Goal: Transaction & Acquisition: Purchase product/service

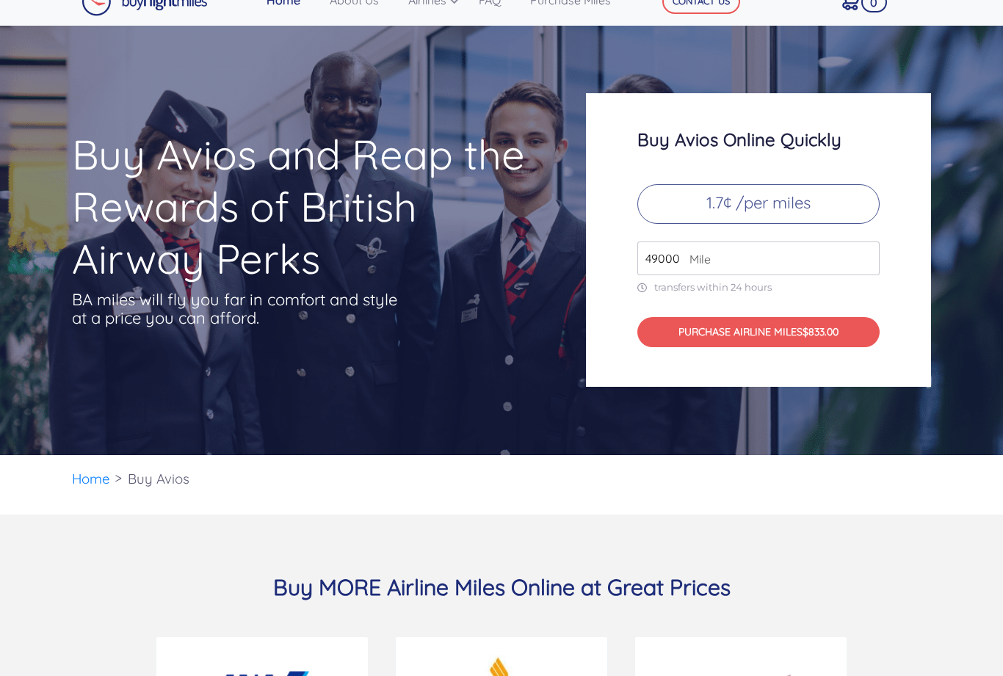
click at [740, 269] on input "49000" at bounding box center [758, 258] width 242 height 34
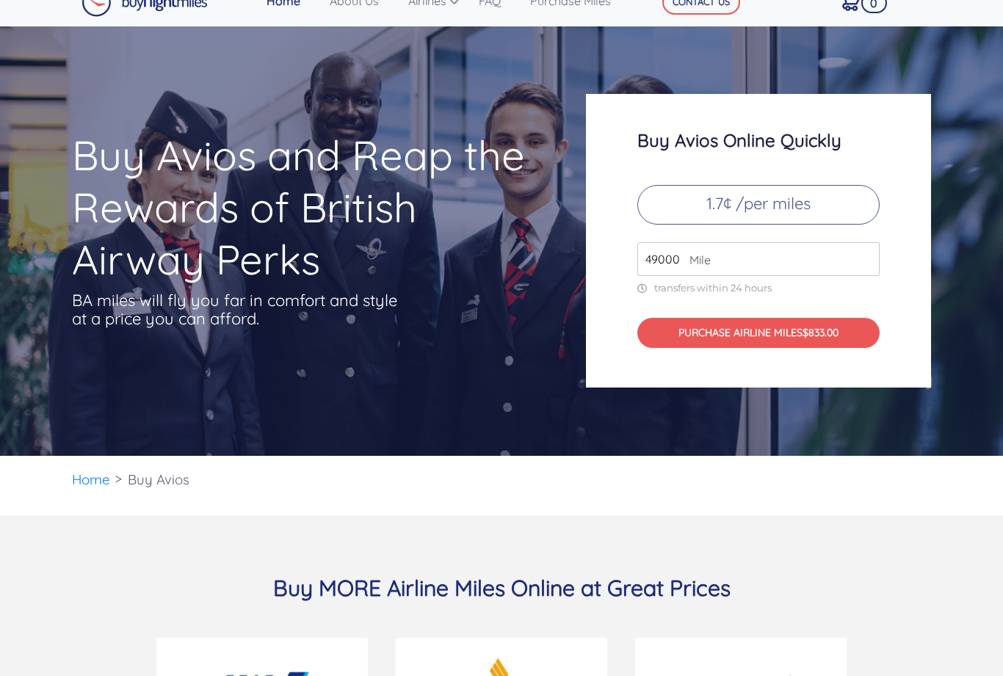
click at [33, 221] on div "Buy Avios and Reap the Rewards of British Airway Perks BA miles will fly you fa…" at bounding box center [501, 240] width 1003 height 429
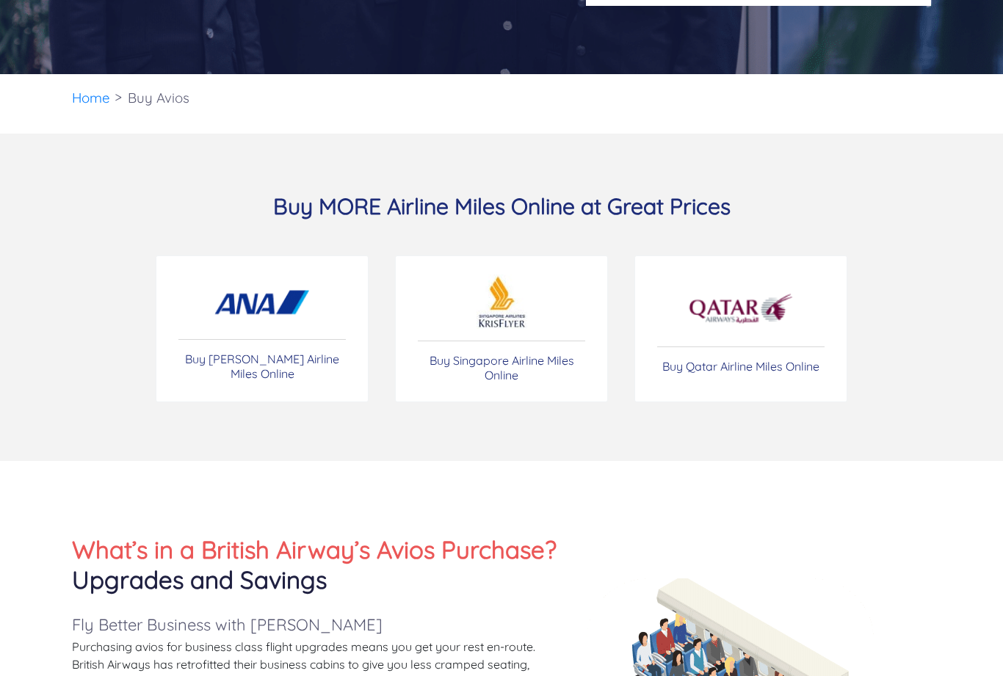
scroll to position [409, 0]
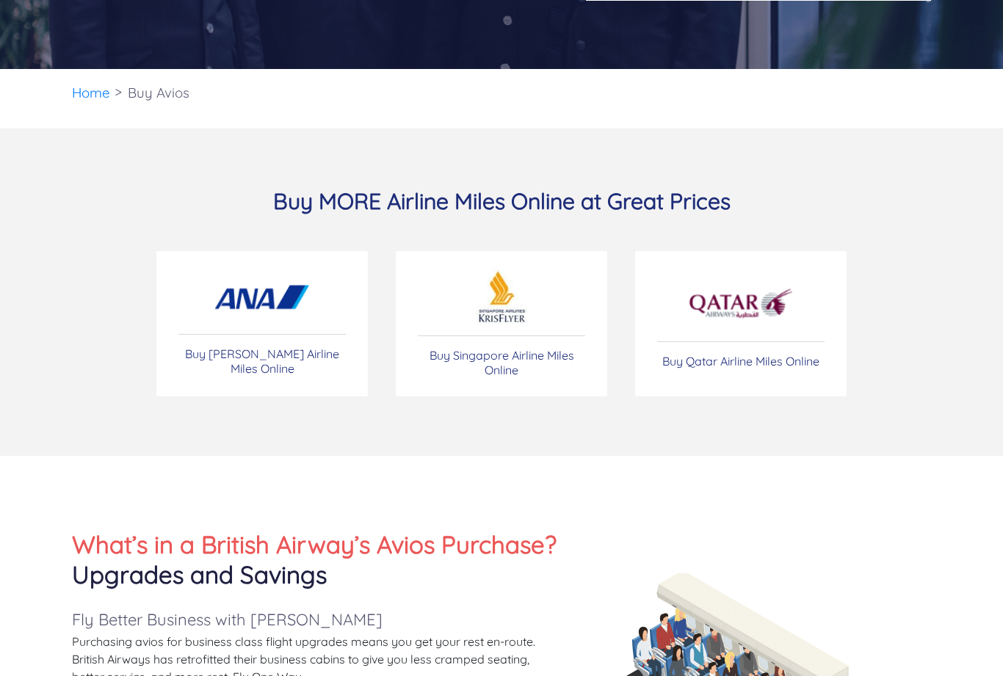
click at [772, 368] on p "Buy Qatar Airline Miles Online" at bounding box center [740, 361] width 157 height 15
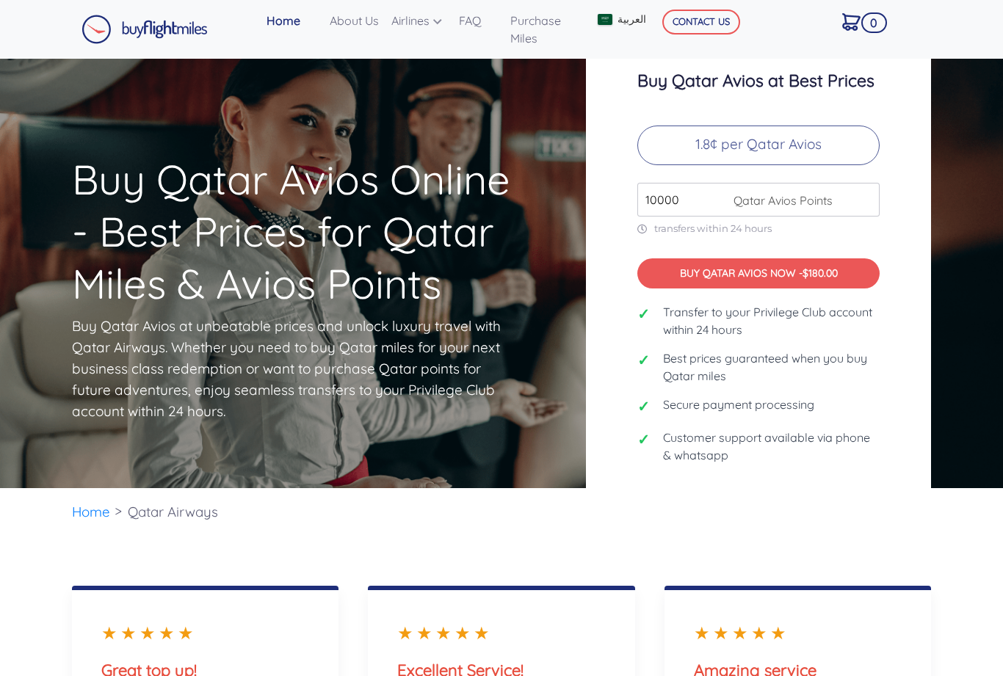
click at [690, 217] on input "10000" at bounding box center [758, 200] width 242 height 34
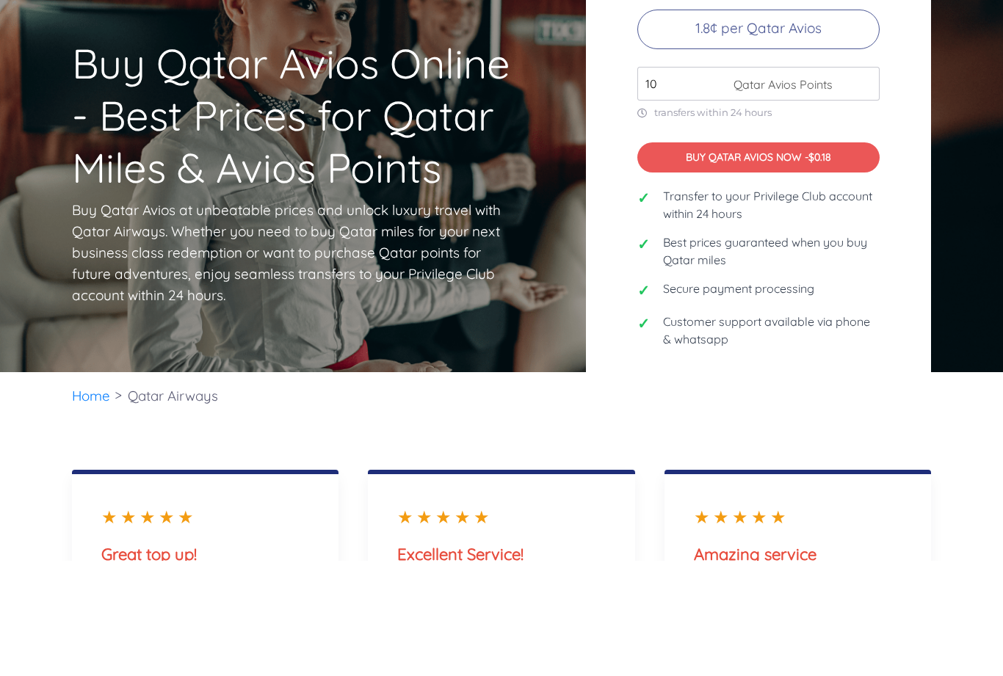
type input "1"
type input "200000"
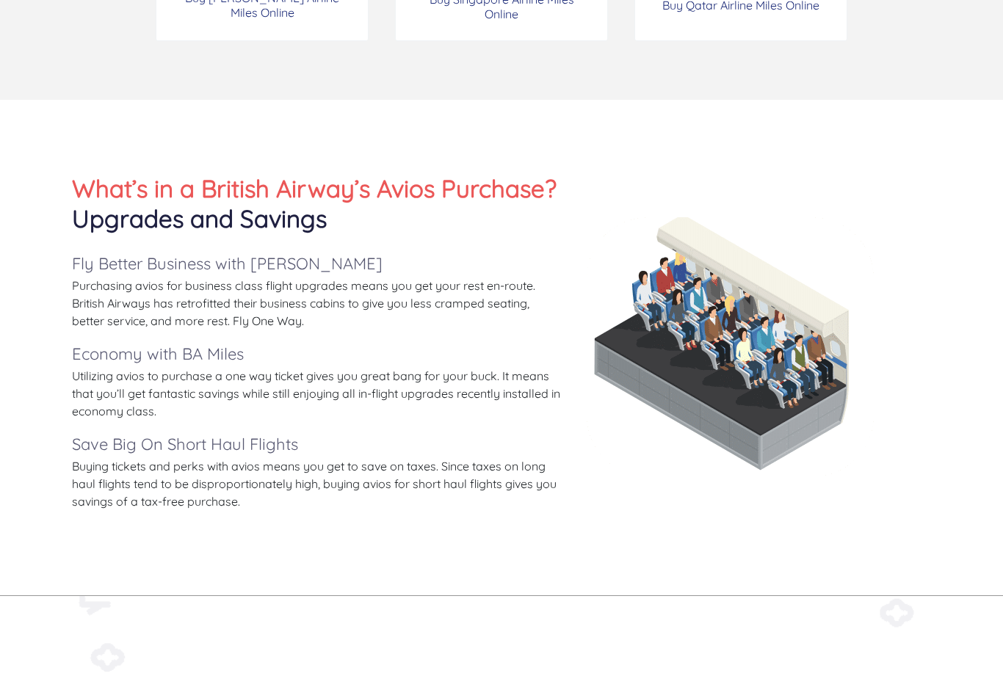
scroll to position [771, 0]
